Goal: Task Accomplishment & Management: Manage account settings

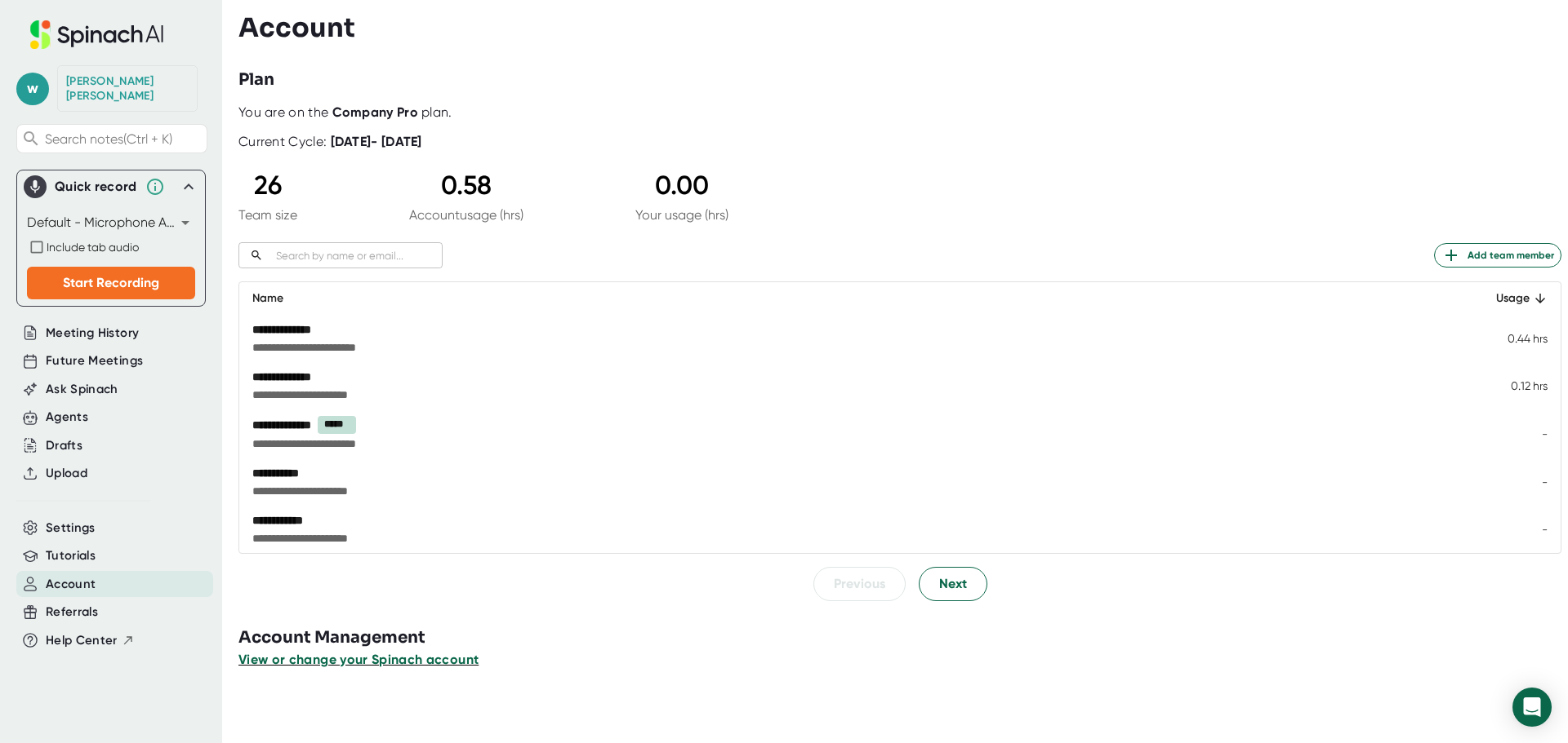
click at [390, 660] on span "View or change your Spinach account" at bounding box center [359, 659] width 240 height 15
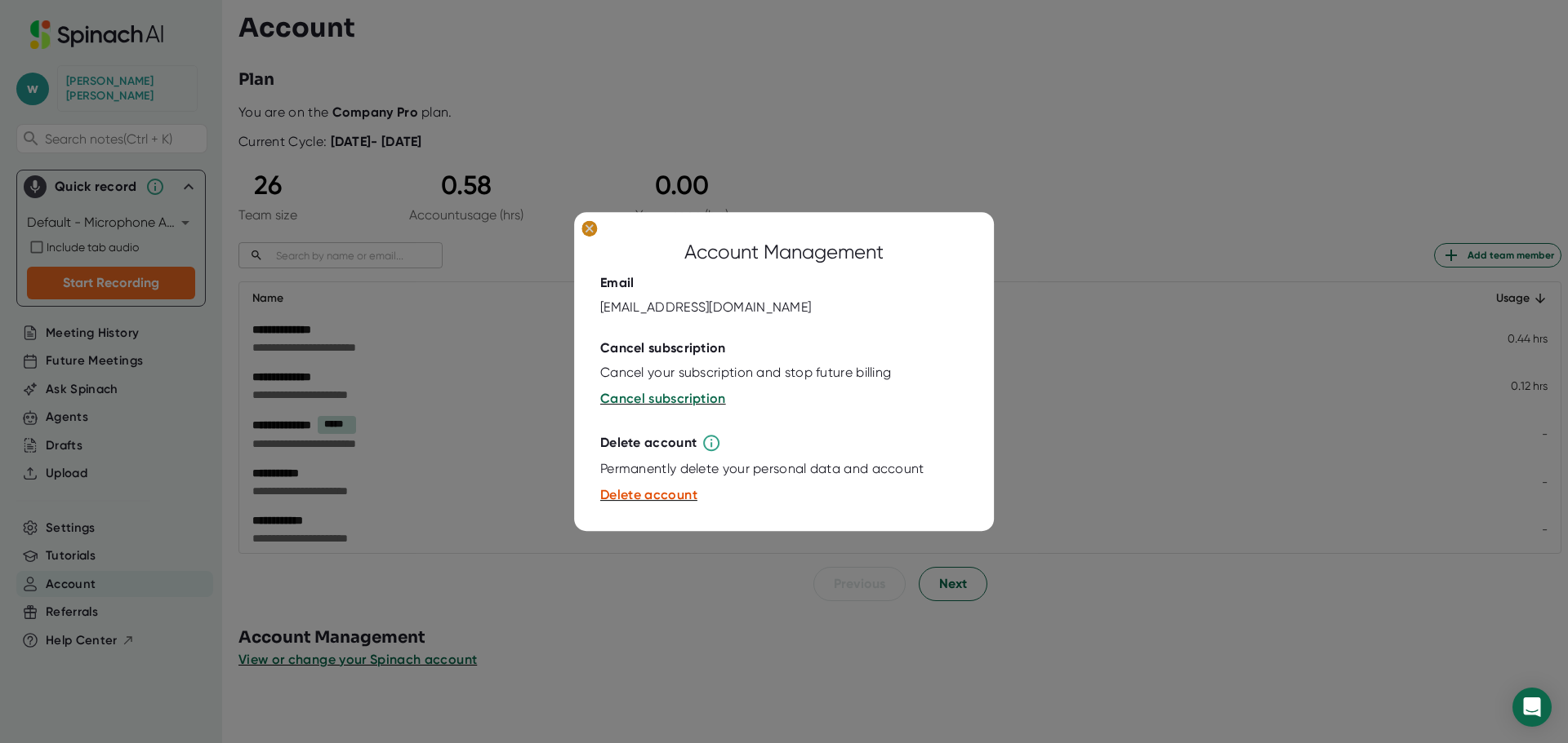
click at [595, 231] on ellipse at bounding box center [588, 229] width 15 height 16
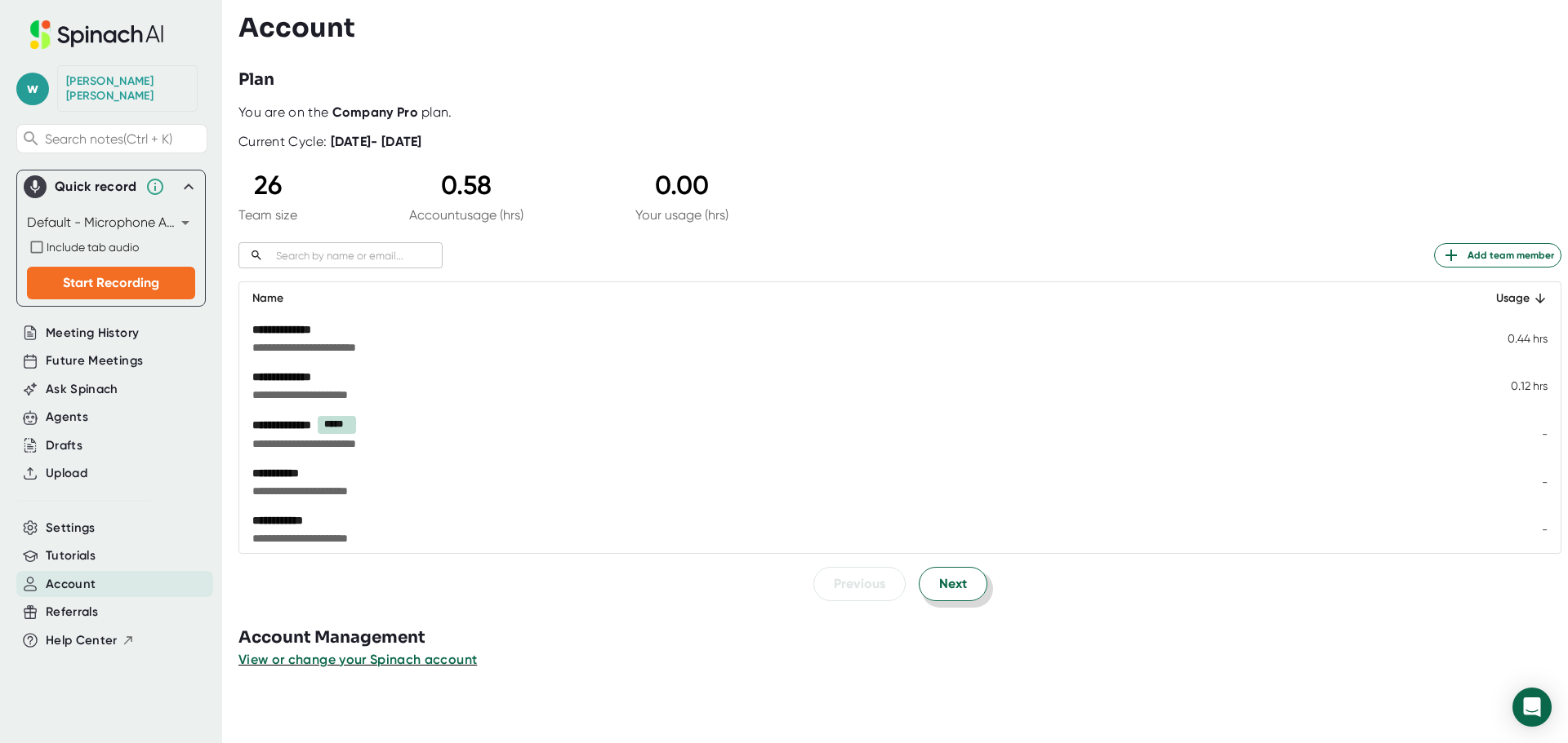
click at [952, 589] on span "Next" at bounding box center [953, 584] width 28 height 20
click at [946, 584] on span "Next" at bounding box center [953, 584] width 28 height 20
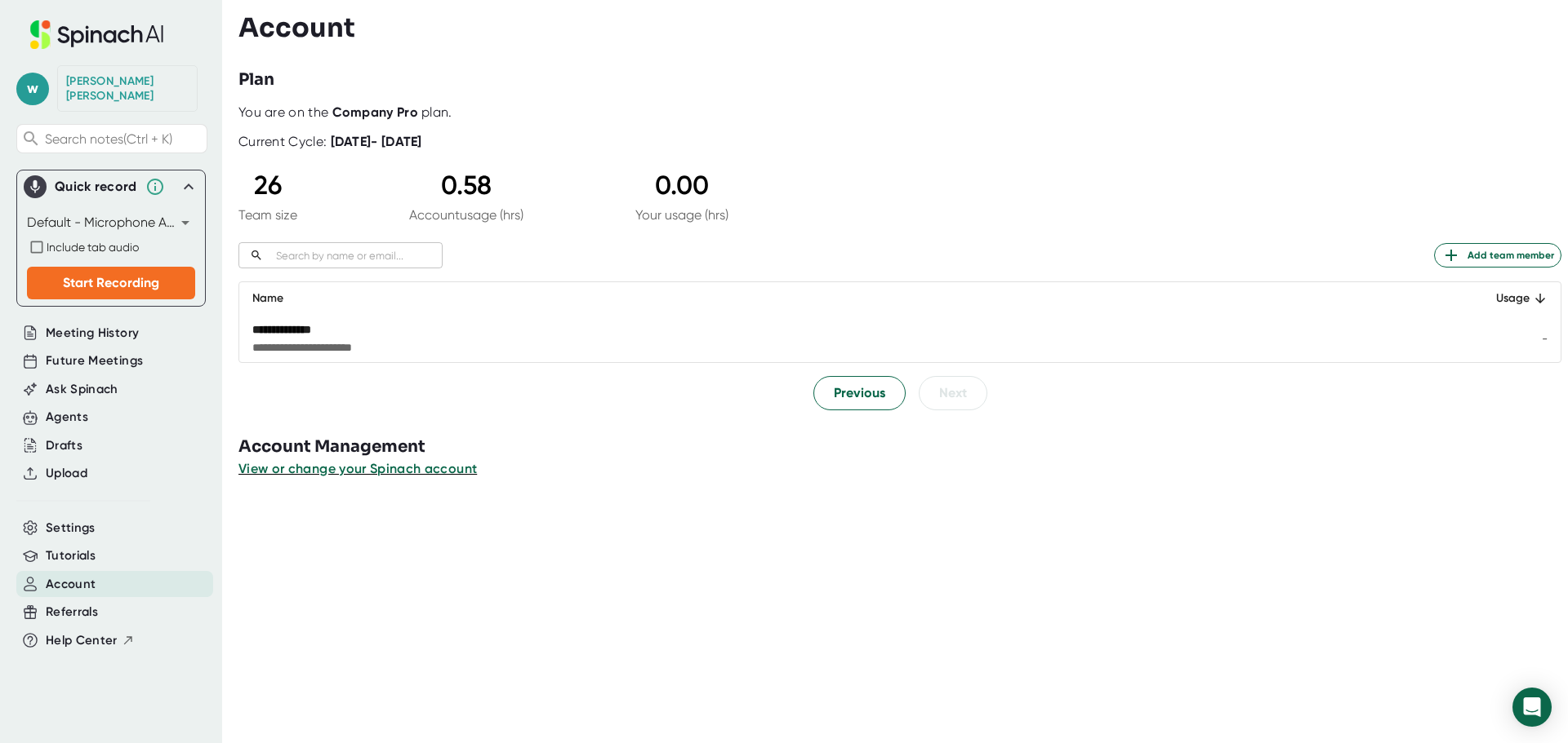
click at [116, 81] on div "[PERSON_NAME]" at bounding box center [127, 88] width 123 height 29
click at [50, 519] on span "Settings" at bounding box center [70, 528] width 50 height 19
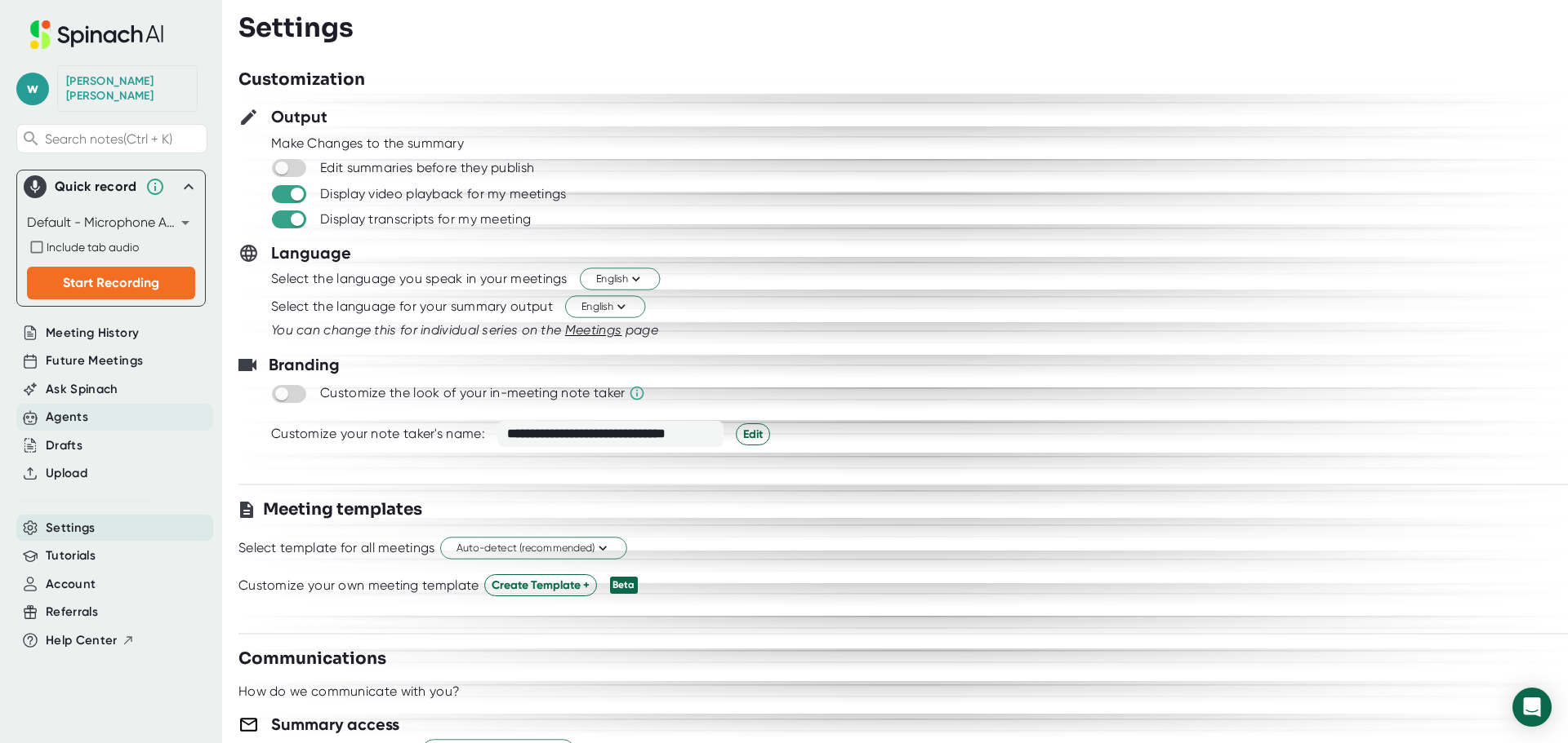
click at [77, 410] on div "Agents" at bounding box center [67, 417] width 42 height 19
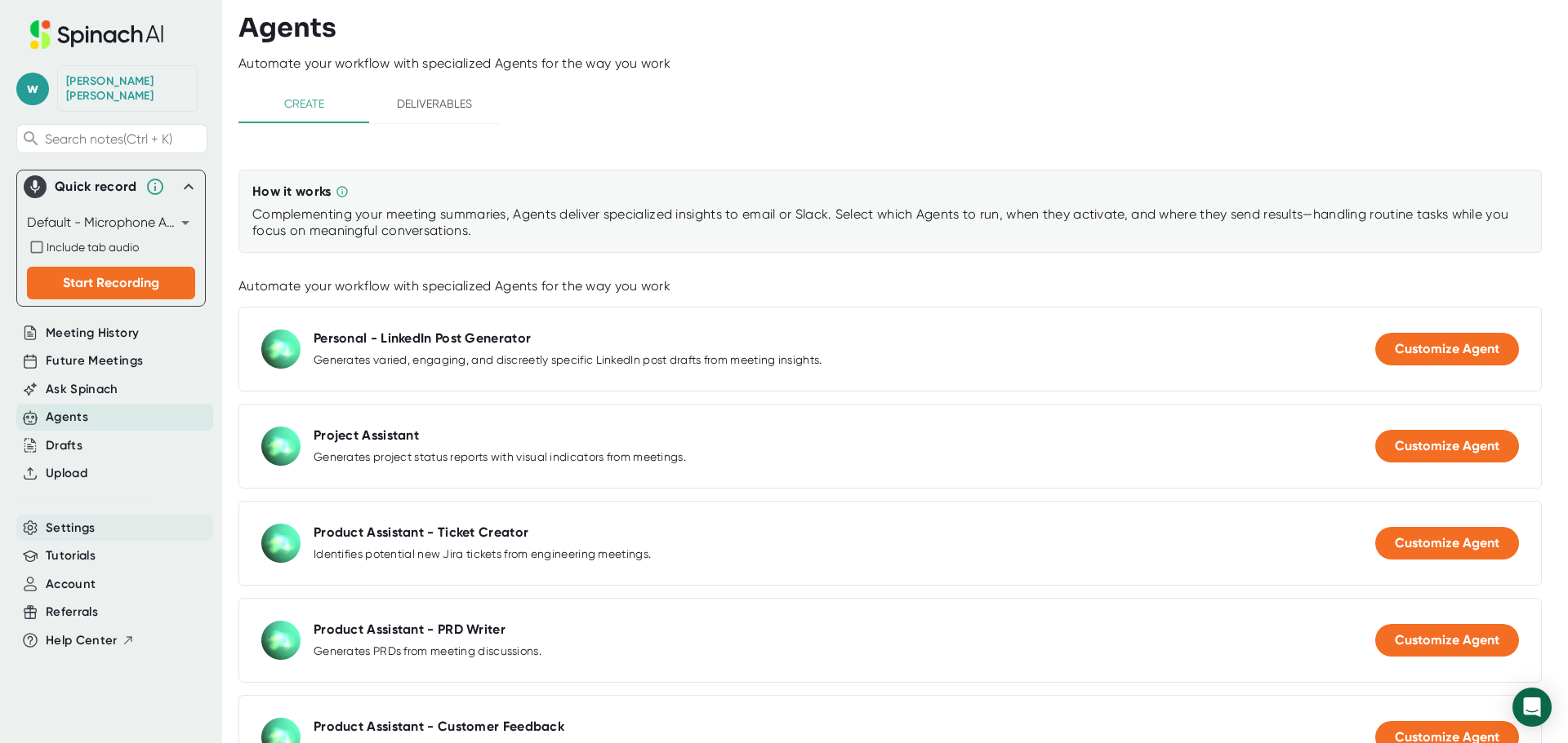
click at [68, 519] on span "Settings" at bounding box center [70, 528] width 50 height 19
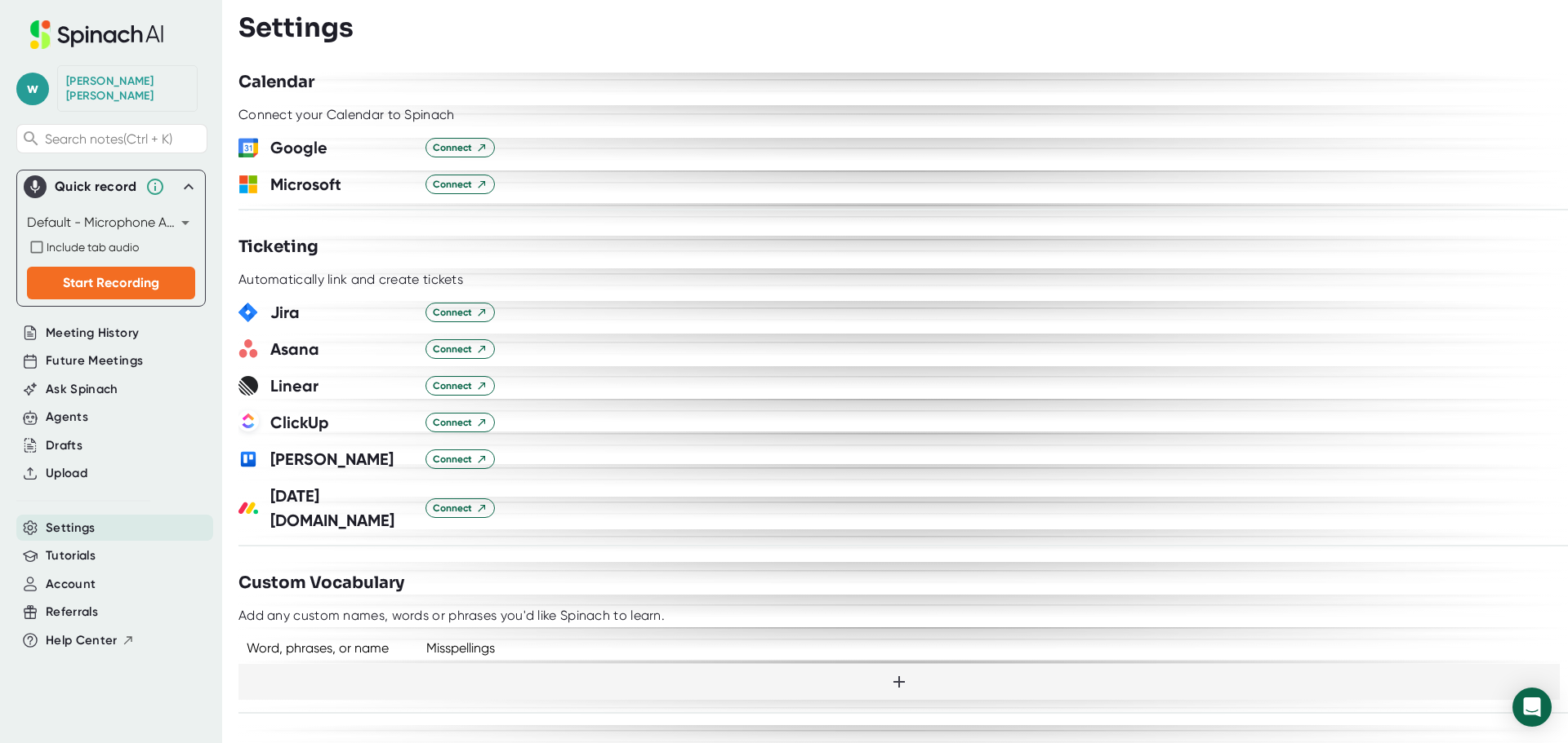
scroll to position [747, 0]
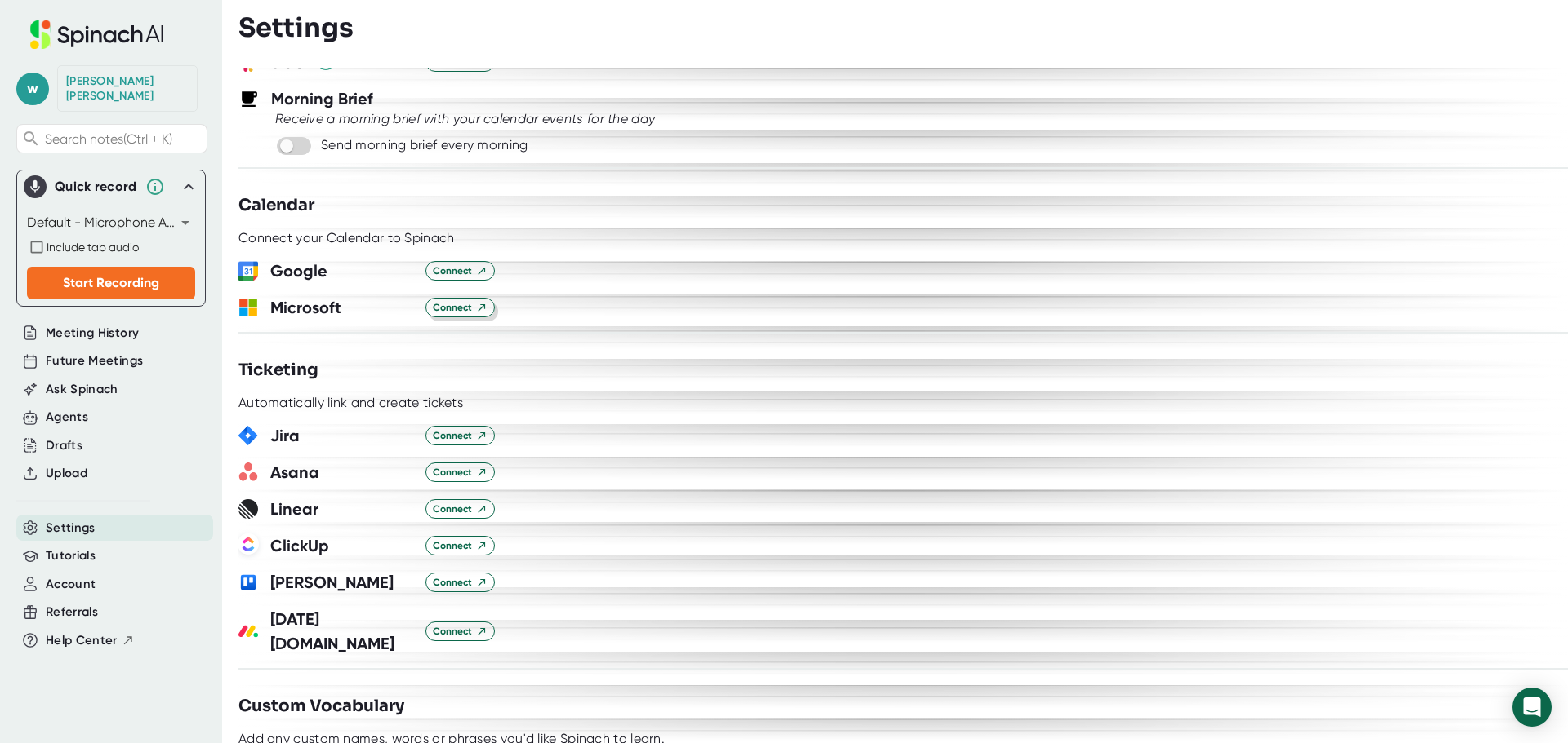
click at [448, 308] on span "Connect" at bounding box center [460, 307] width 55 height 14
click at [1537, 705] on icon "Open Intercom Messenger" at bounding box center [1531, 708] width 19 height 22
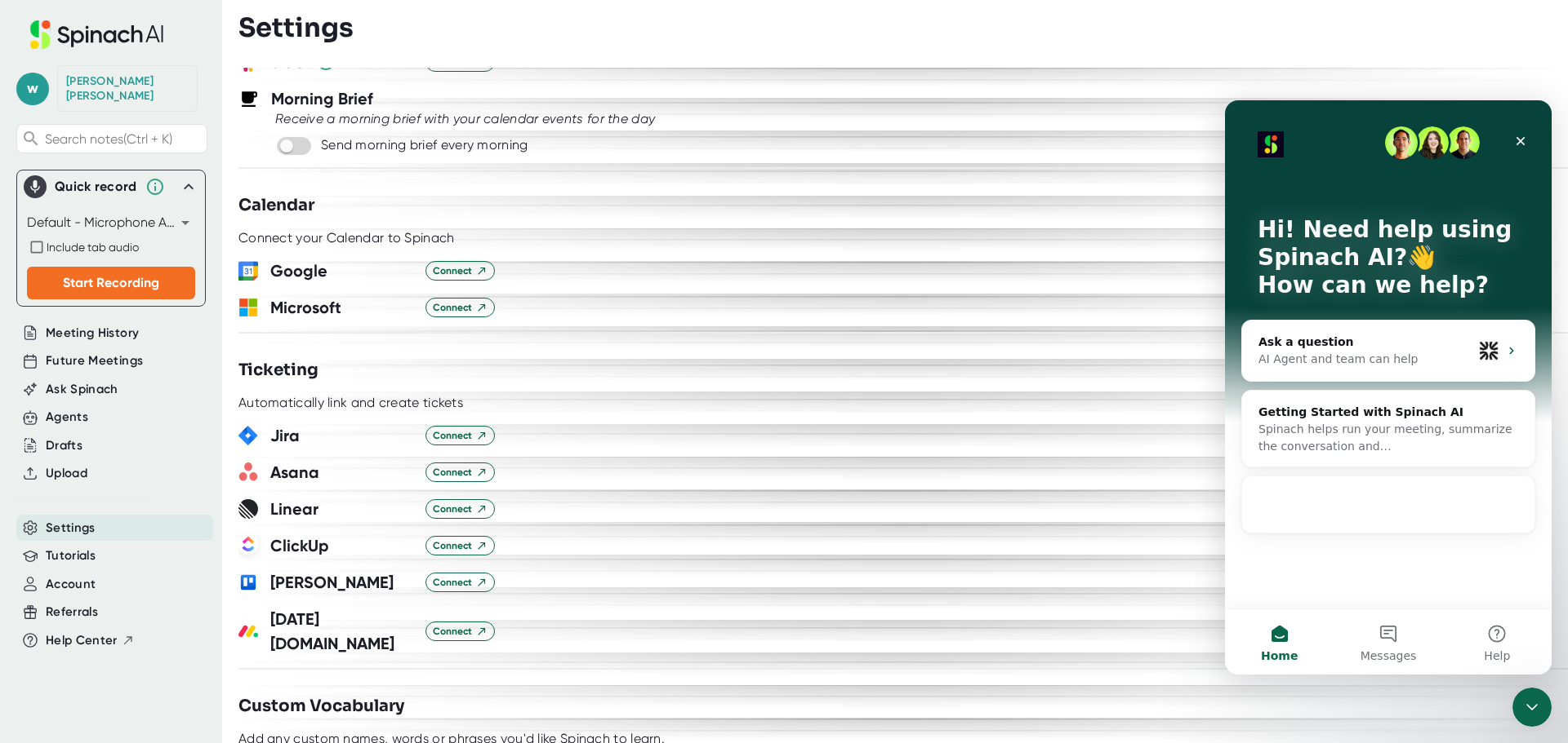
scroll to position [0, 0]
click at [1380, 640] on button "Messages" at bounding box center [1388, 642] width 109 height 65
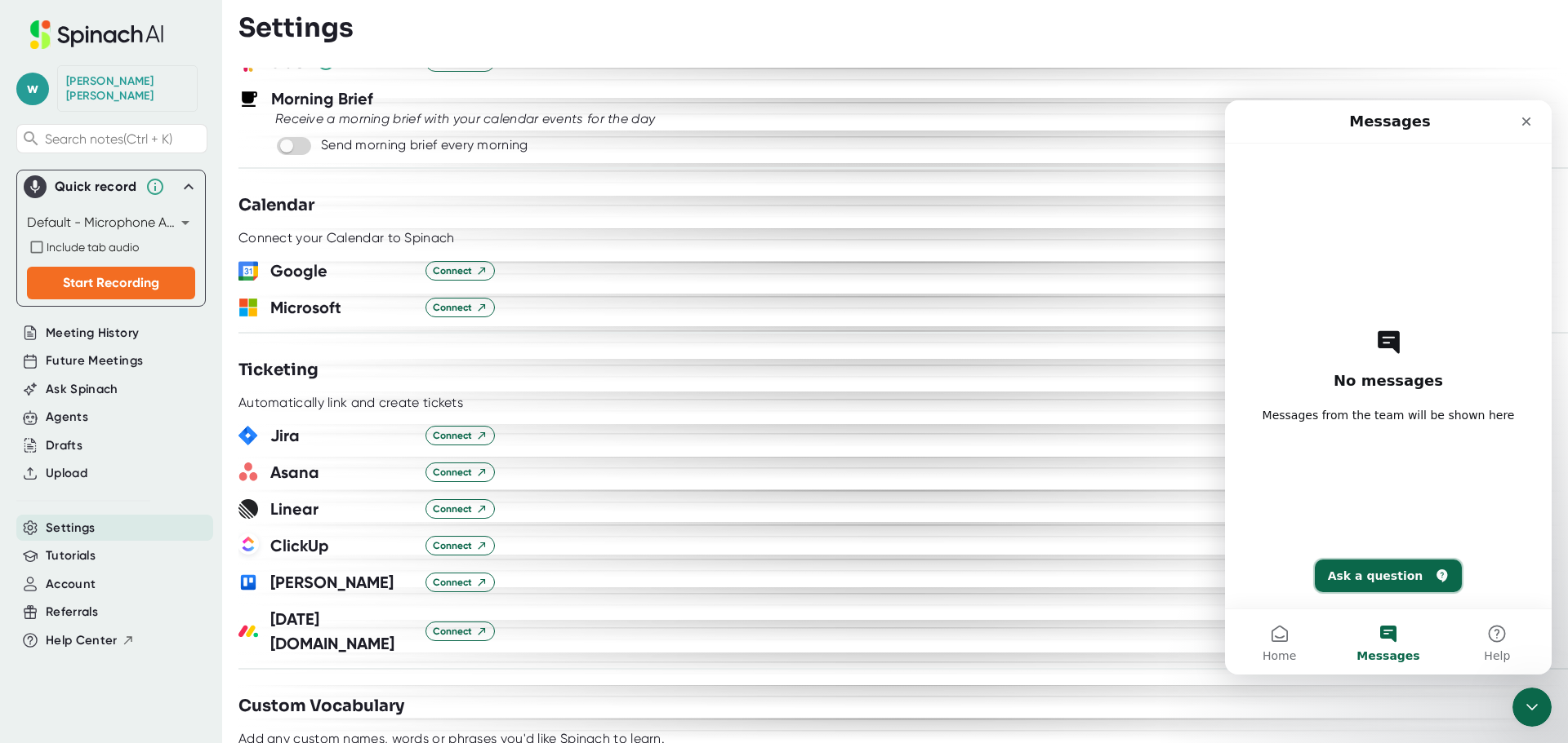
click at [1390, 571] on button "Ask a question" at bounding box center [1389, 576] width 148 height 32
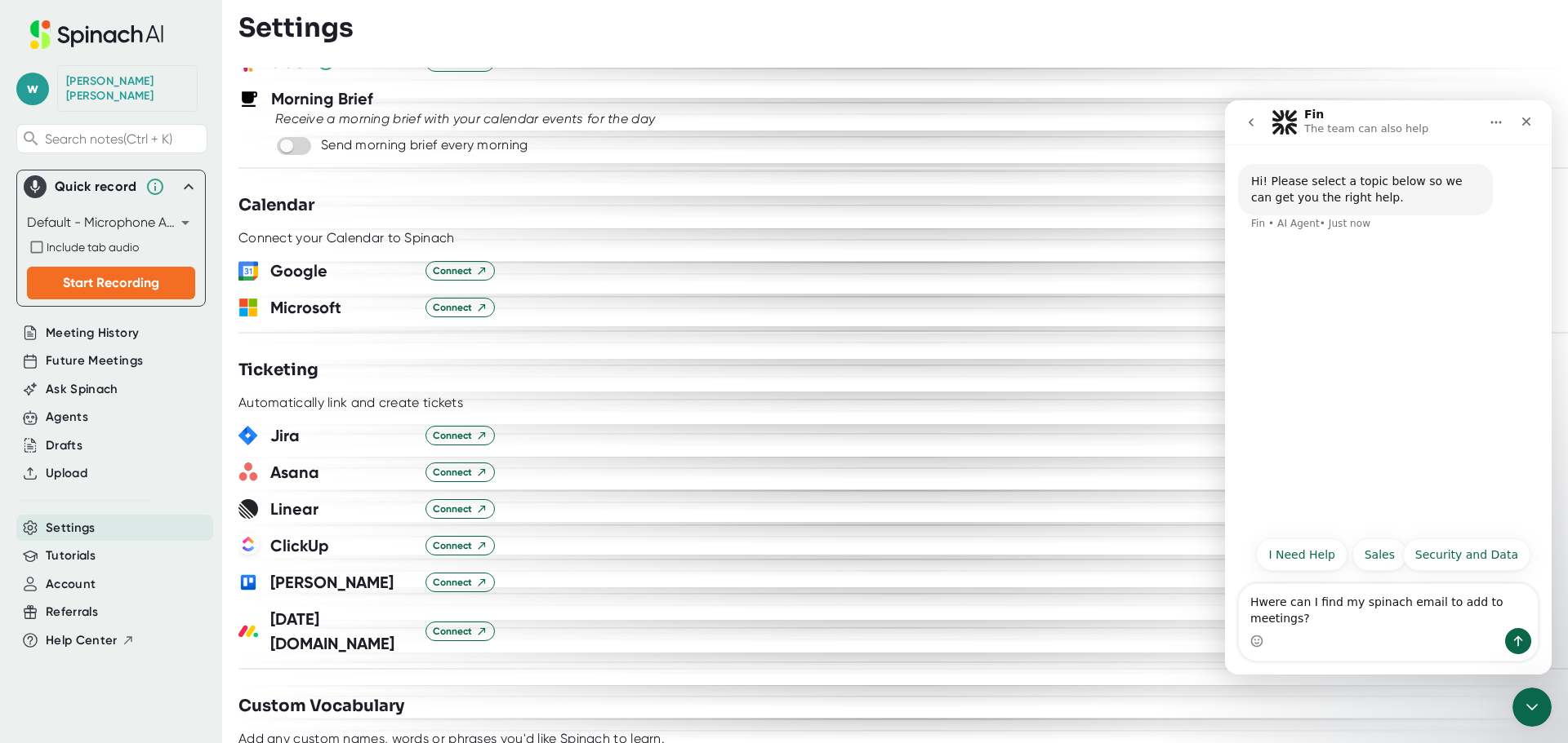
click at [1264, 620] on textarea "Hwere can I find my spinach email to add to meetings?" at bounding box center [1388, 606] width 299 height 44
type textarea "Where can I find my spinach email to add to meetings?"
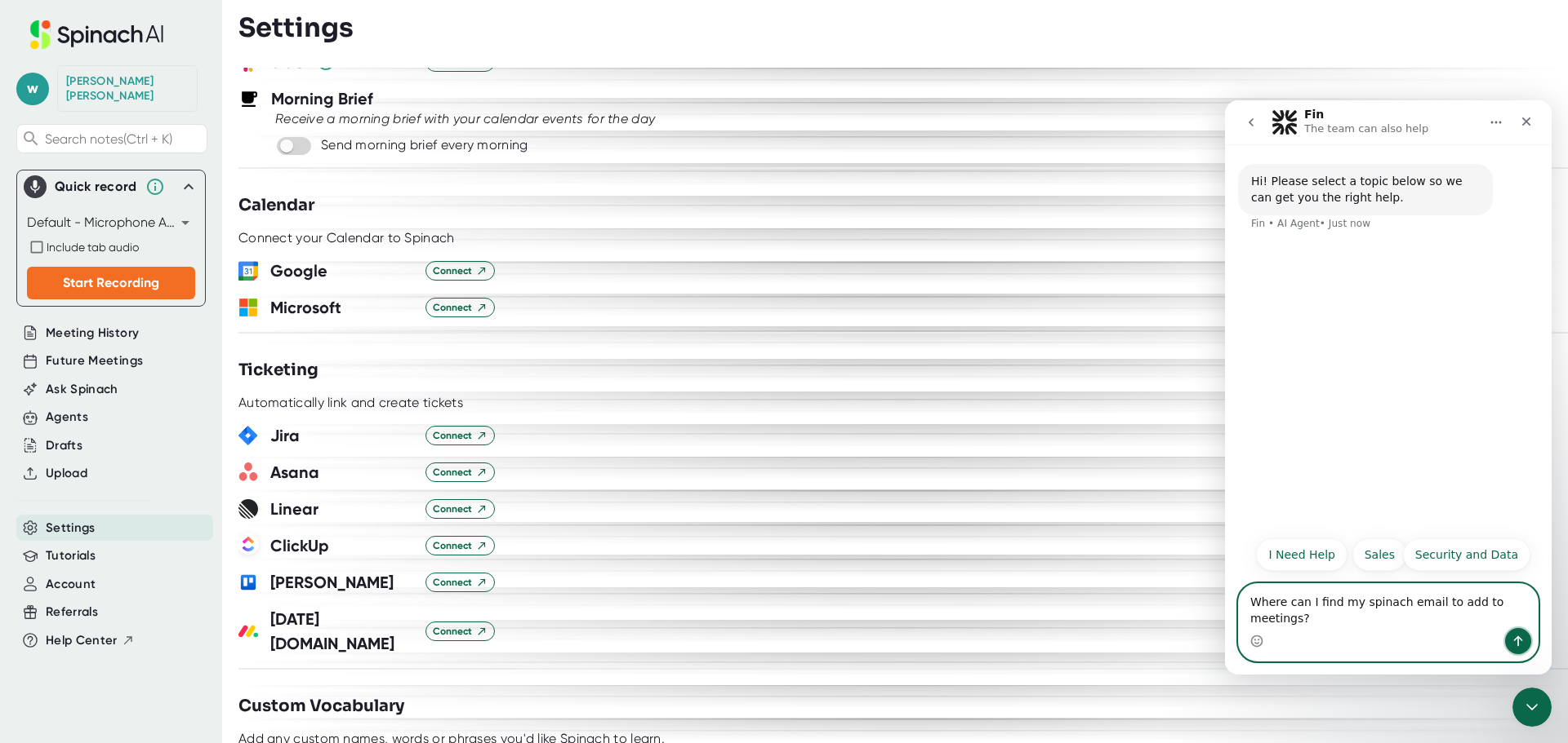
click at [1524, 638] on icon "Send a message…" at bounding box center [1518, 641] width 13 height 13
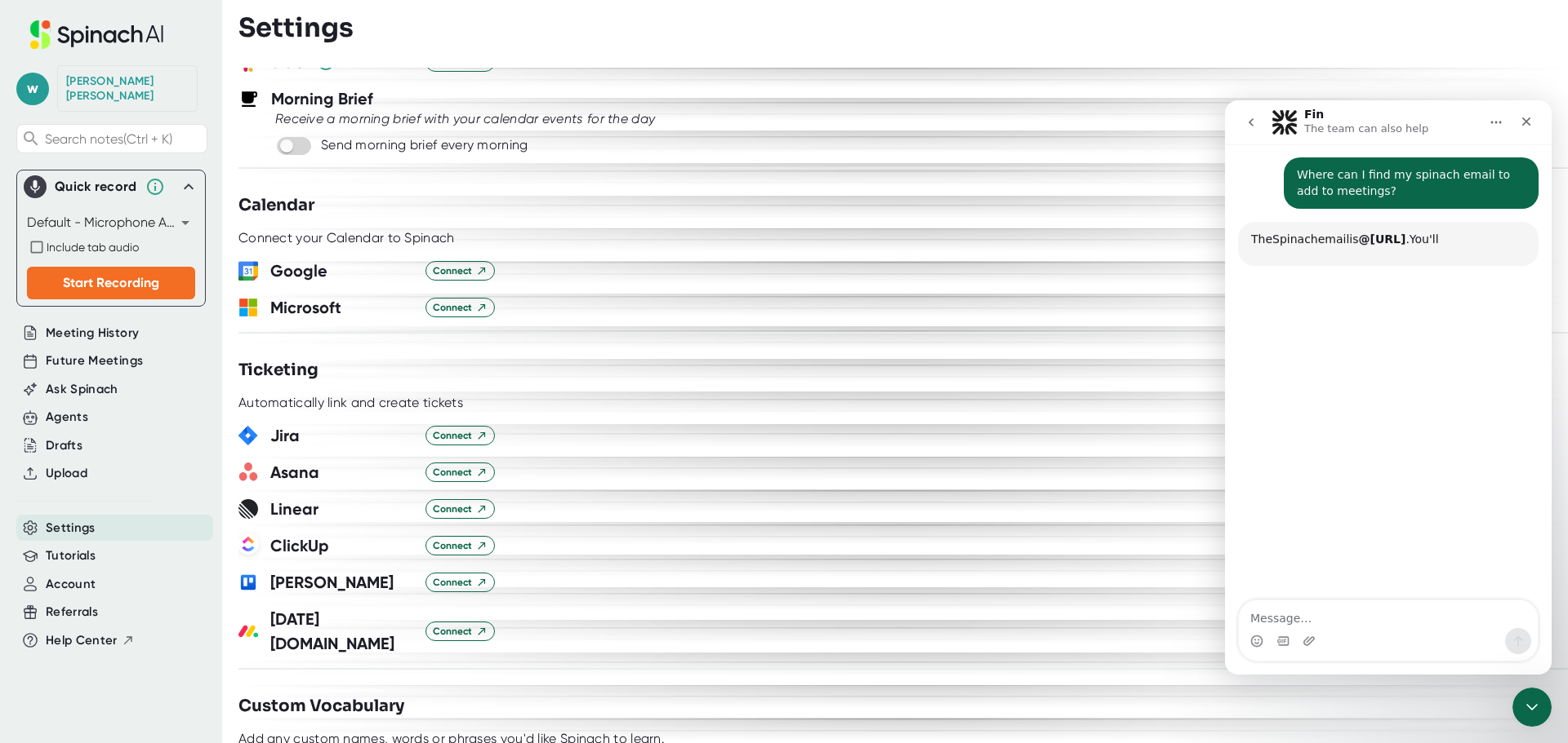
scroll to position [88, 0]
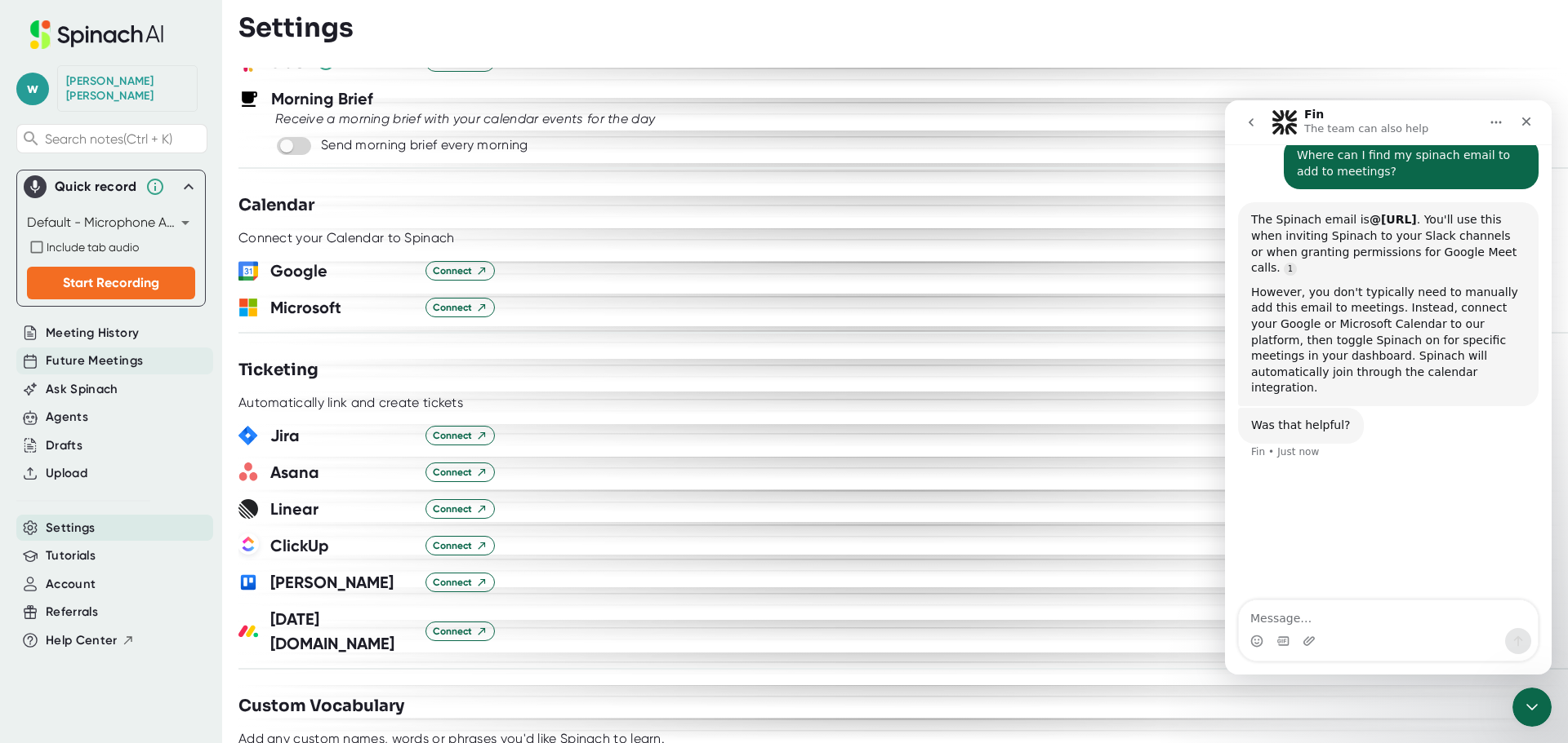
click at [91, 352] on span "Future Meetings" at bounding box center [95, 361] width 97 height 19
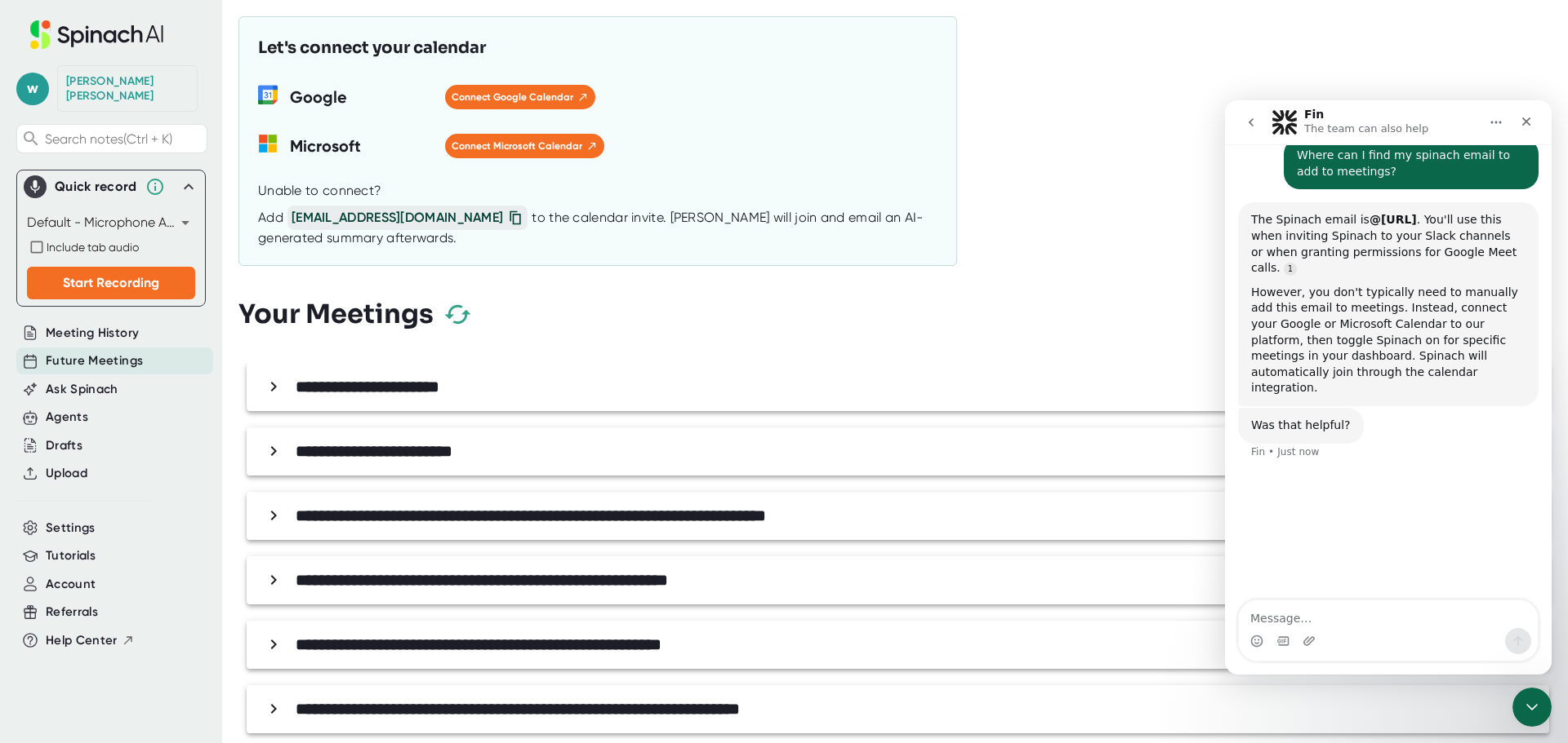
click at [507, 217] on icon at bounding box center [515, 218] width 16 height 16
click at [510, 222] on icon at bounding box center [515, 217] width 11 height 14
click at [34, 81] on span "w" at bounding box center [32, 89] width 32 height 32
click at [85, 152] on b "Edit Profile" at bounding box center [79, 153] width 53 height 14
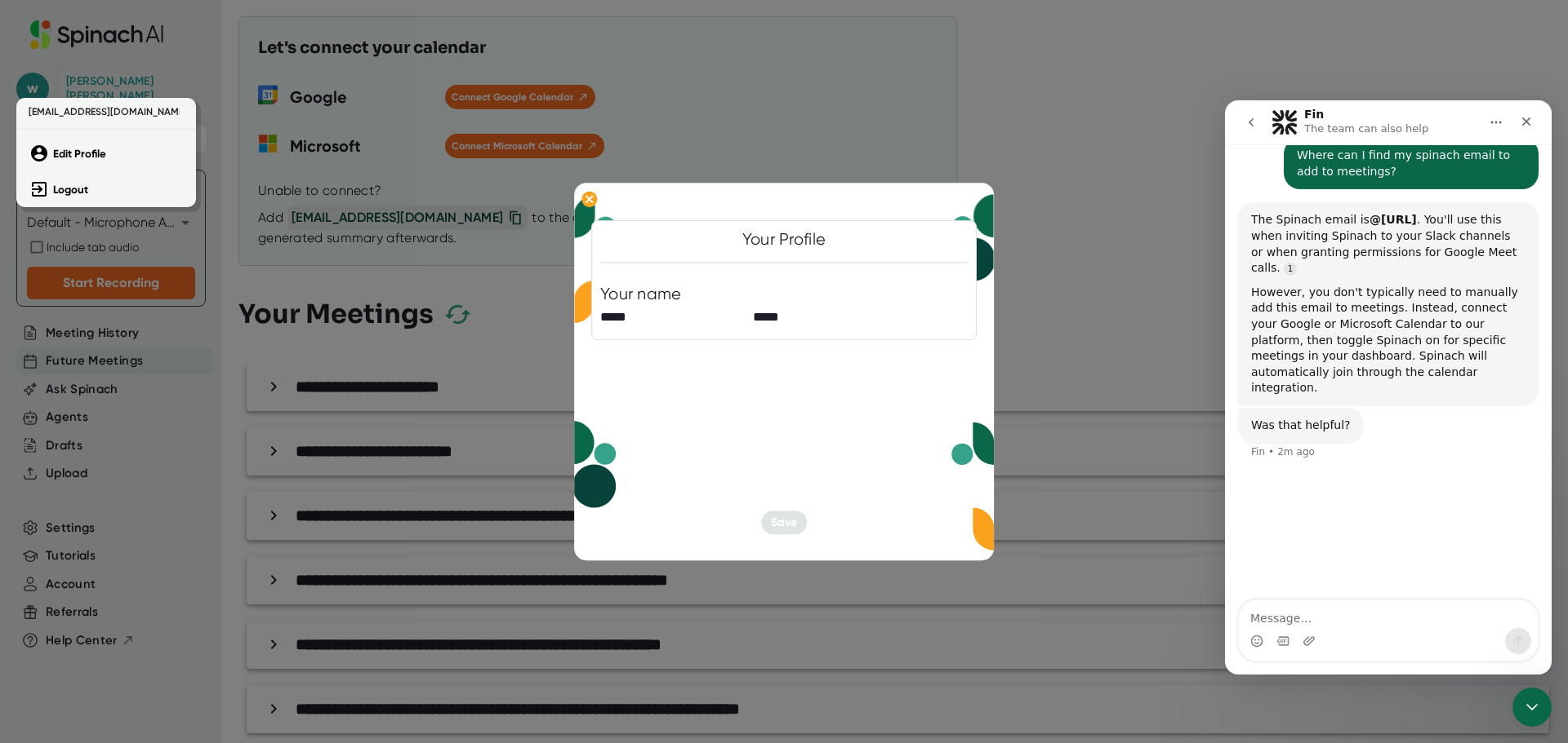
drag, startPoint x: 947, startPoint y: 201, endPoint x: 63, endPoint y: 481, distance: 927.3
click at [63, 481] on div at bounding box center [784, 371] width 1568 height 743
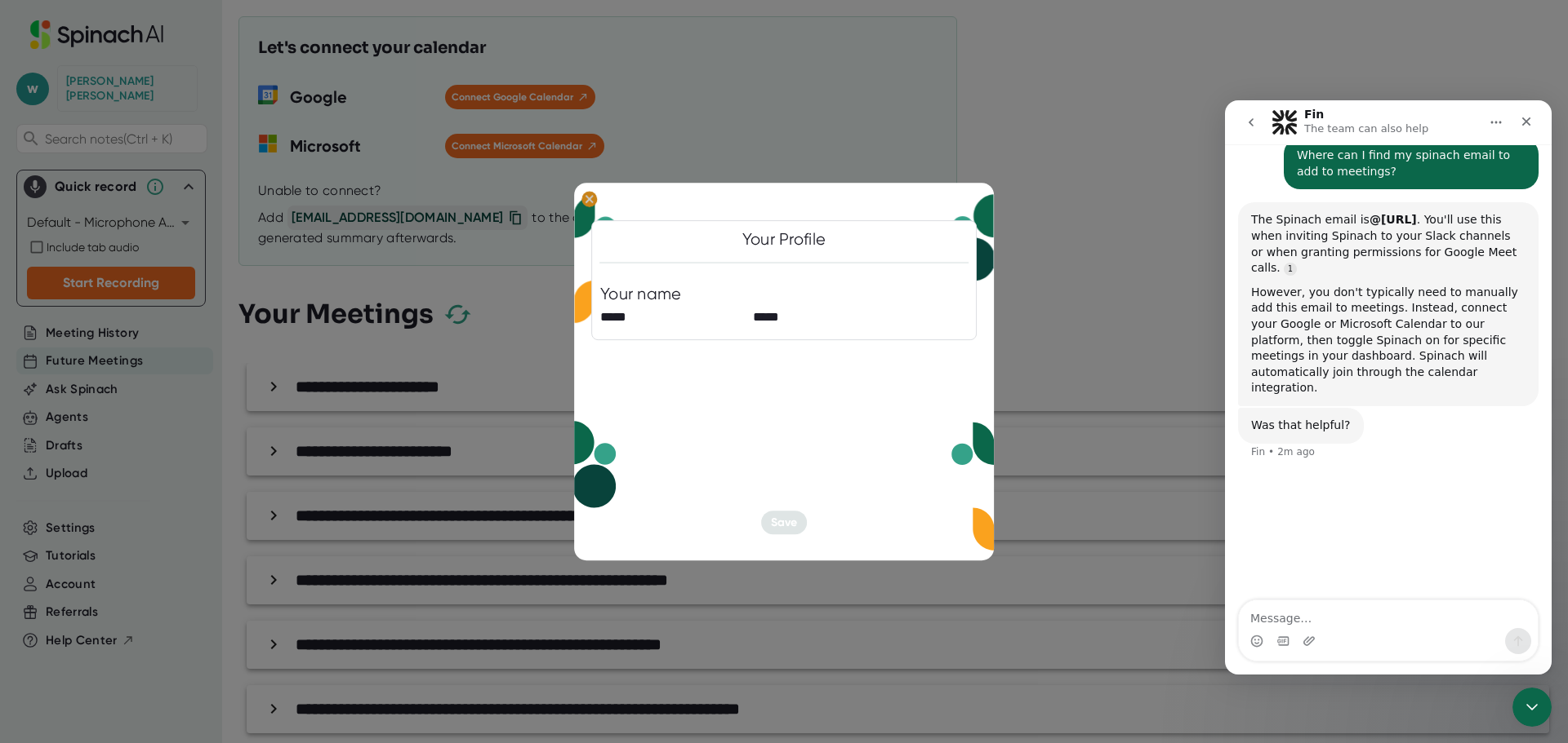
click at [587, 200] on ellipse at bounding box center [588, 199] width 15 height 16
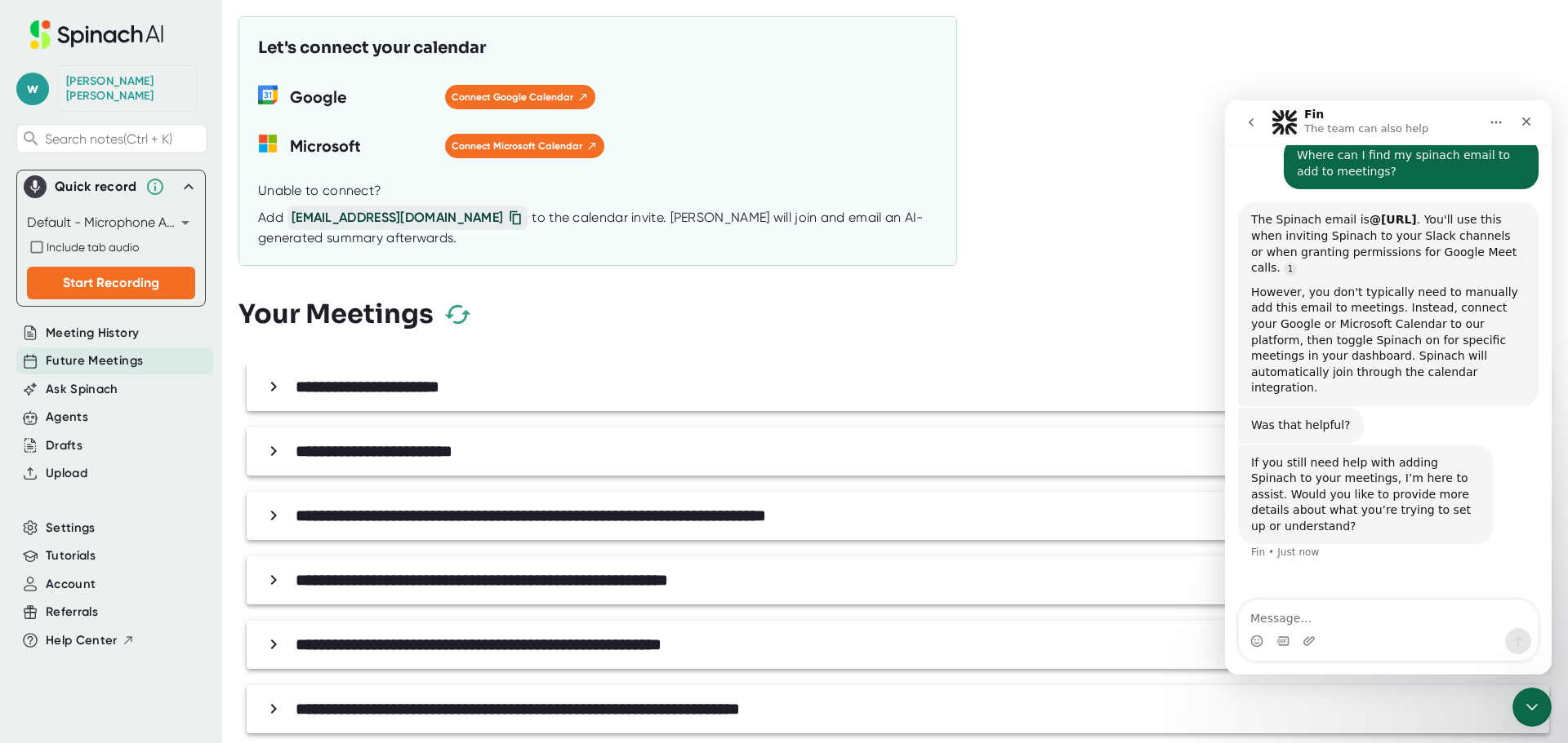
click at [450, 317] on icon "button" at bounding box center [457, 313] width 26 height 19
click at [1536, 119] on div "Close" at bounding box center [1526, 122] width 30 height 30
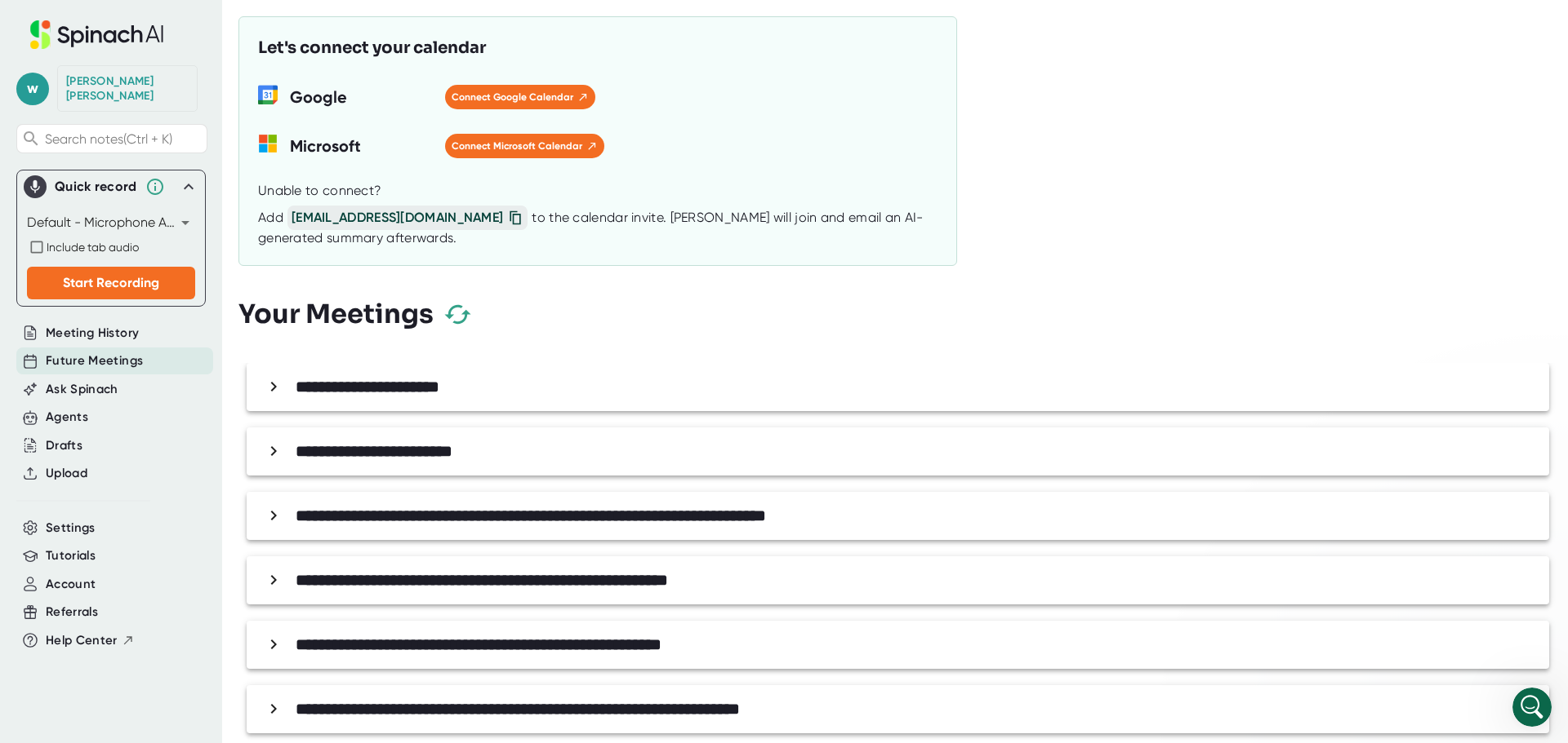
scroll to position [22, 0]
click at [456, 315] on icon "button" at bounding box center [458, 314] width 29 height 29
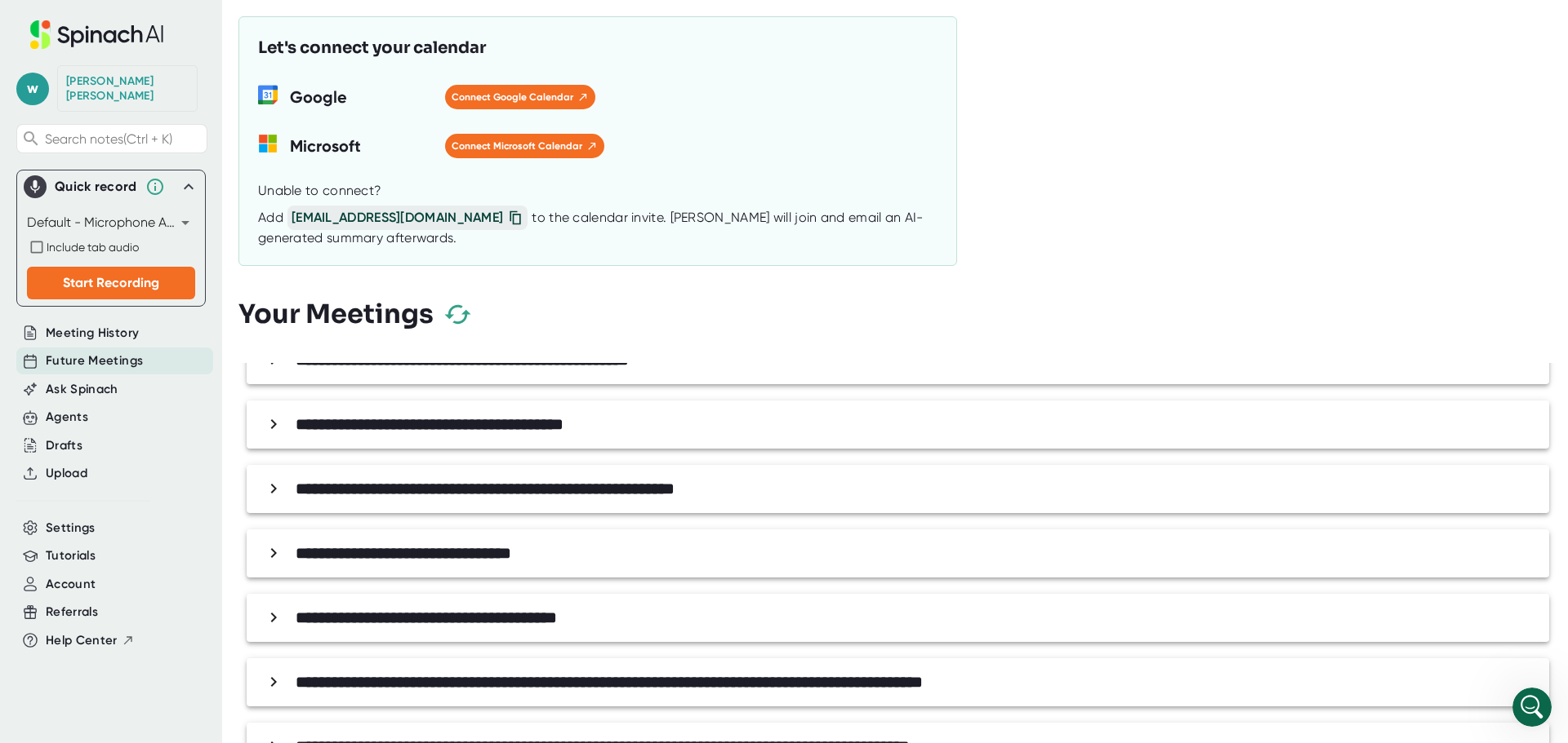
scroll to position [1464, 0]
